Goal: Information Seeking & Learning: Find specific fact

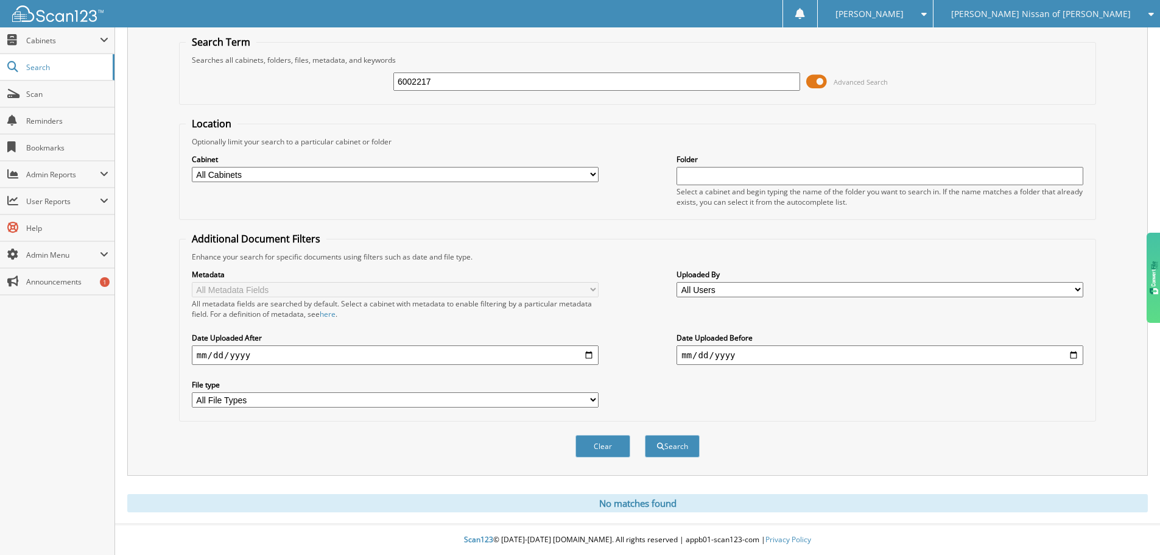
click at [431, 86] on input "6002217" at bounding box center [596, 81] width 407 height 18
type input "6000770"
click at [645, 435] on button "Search" at bounding box center [672, 446] width 55 height 23
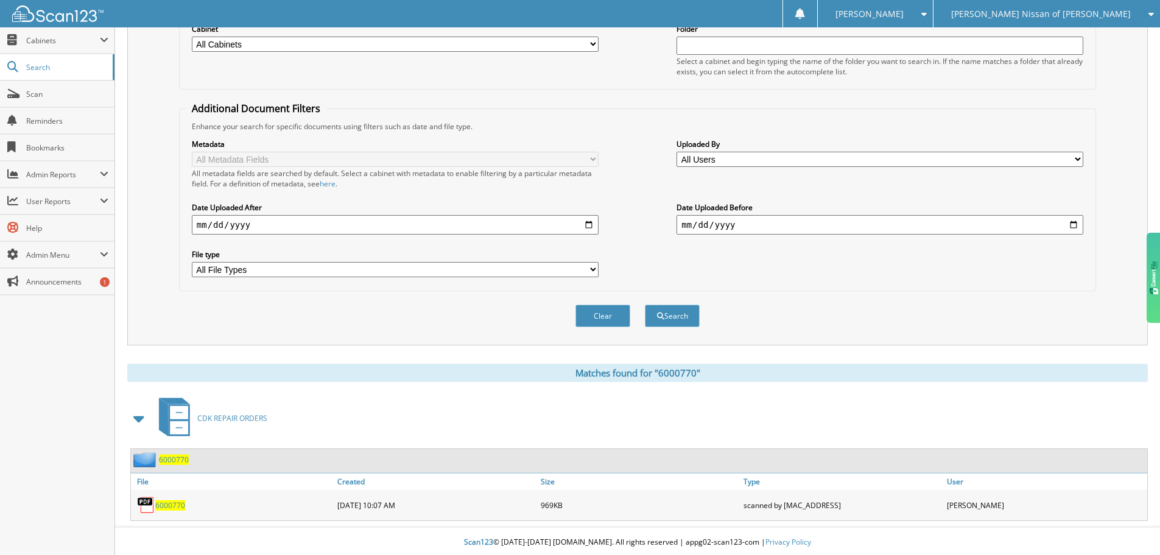
scroll to position [174, 0]
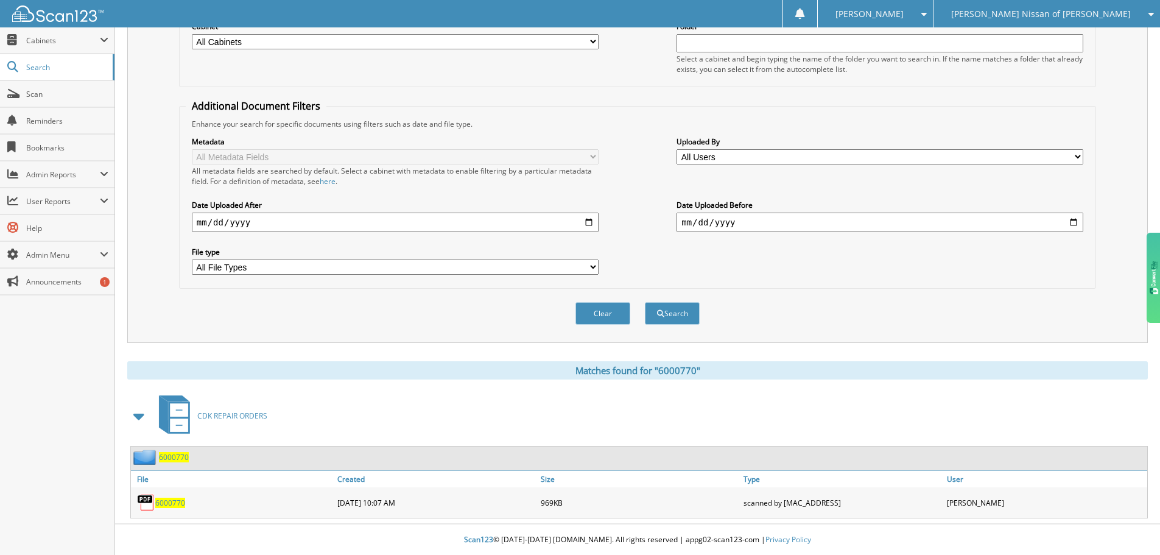
drag, startPoint x: 174, startPoint y: 505, endPoint x: 174, endPoint y: 494, distance: 11.0
click at [174, 505] on span "6000770" at bounding box center [170, 502] width 30 height 10
